Goal: Find specific page/section: Find specific page/section

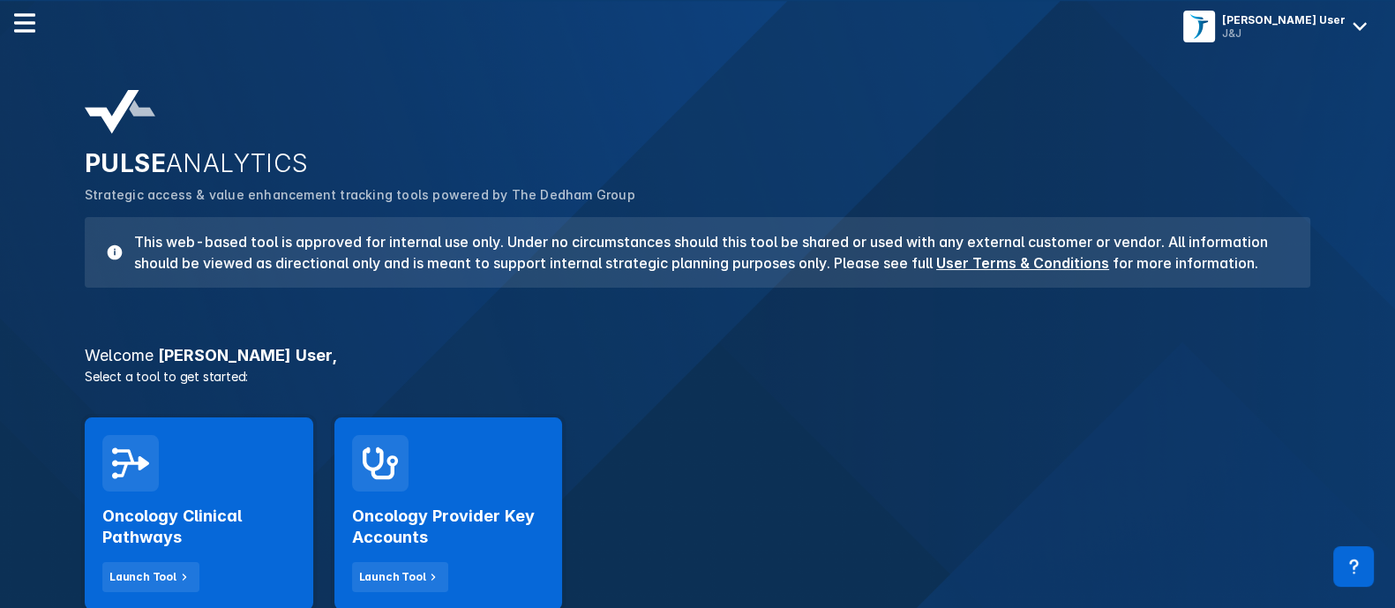
click at [457, 483] on div "Oncology Provider Key Accounts Launch Tool" at bounding box center [448, 513] width 229 height 192
